Goal: Check status: Check status

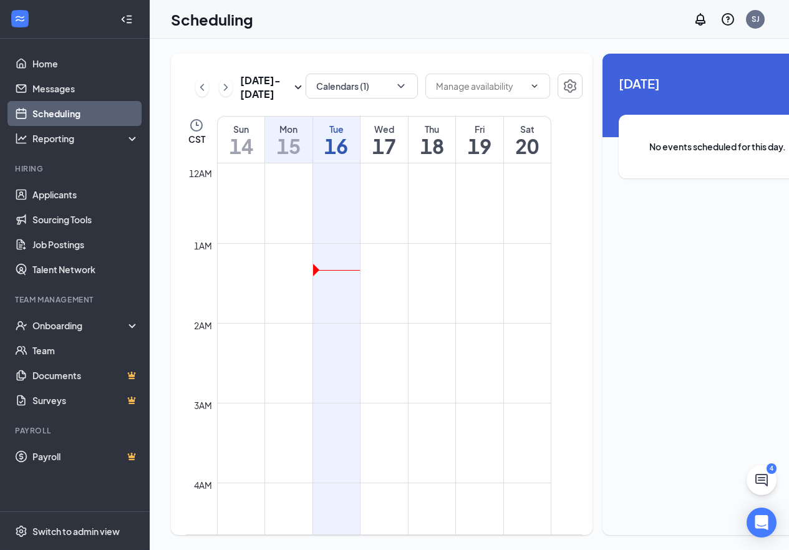
scroll to position [177, 0]
click at [392, 157] on h1 "17" at bounding box center [384, 145] width 47 height 21
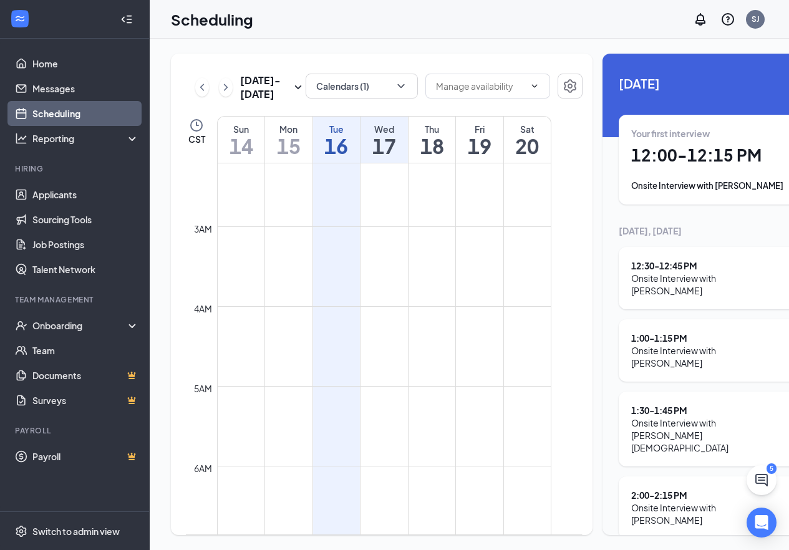
click at [448, 157] on h1 "18" at bounding box center [432, 145] width 47 height 21
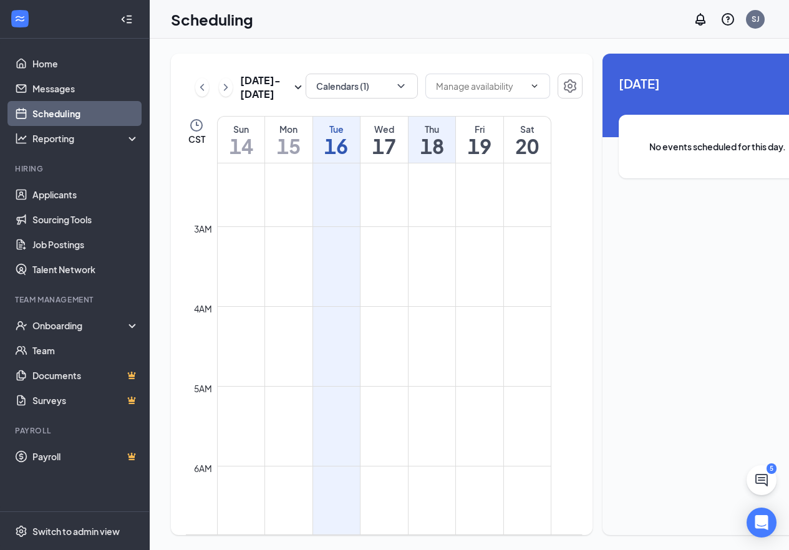
click at [461, 157] on h1 "19" at bounding box center [479, 145] width 47 height 21
click at [471, 157] on h1 "19" at bounding box center [479, 145] width 47 height 21
click at [392, 157] on h1 "17" at bounding box center [384, 145] width 47 height 21
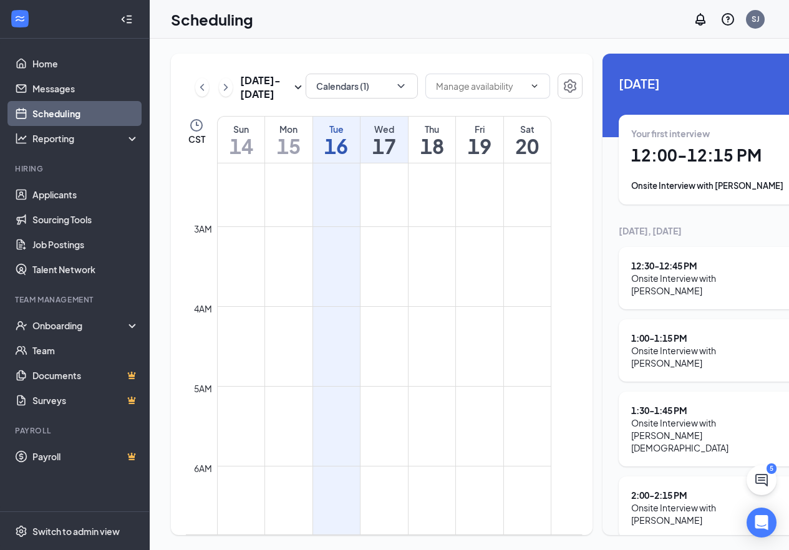
click at [321, 157] on h1 "16" at bounding box center [336, 145] width 47 height 21
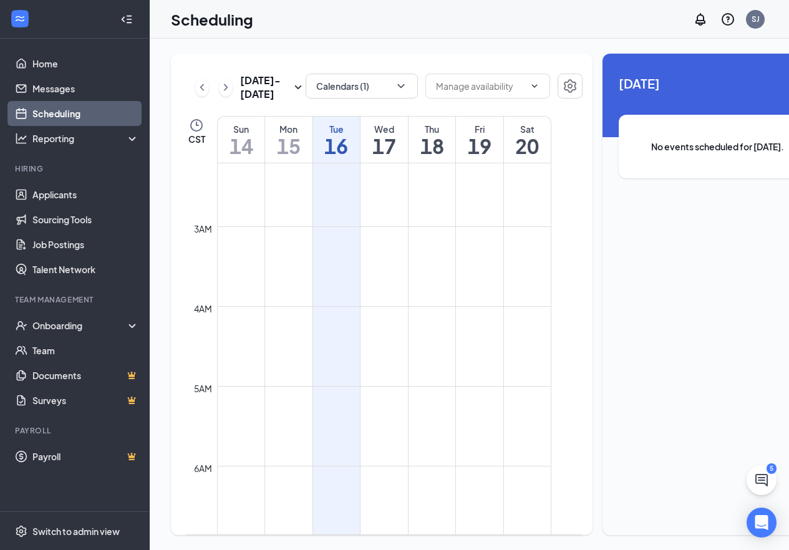
click at [364, 157] on h1 "17" at bounding box center [384, 145] width 47 height 21
